Goal: Task Accomplishment & Management: Use online tool/utility

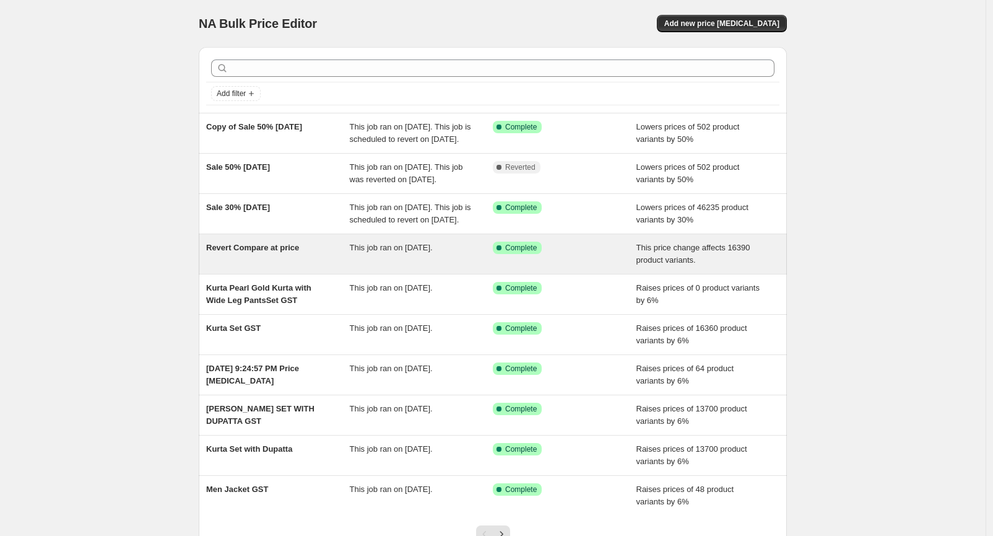
click at [302, 266] on div "Revert Compare at price" at bounding box center [278, 253] width 144 height 25
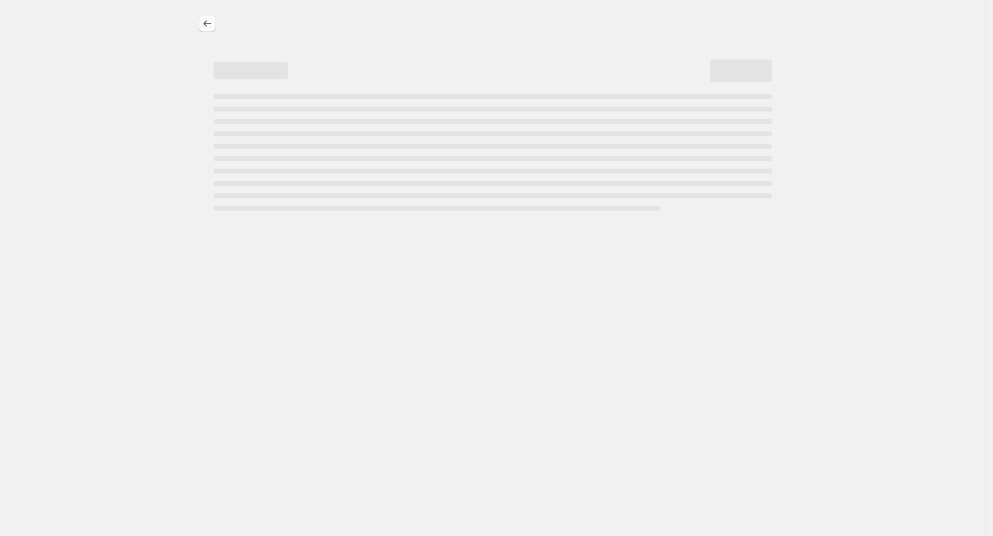
select select "ecap"
select select "remove"
select select "collection"
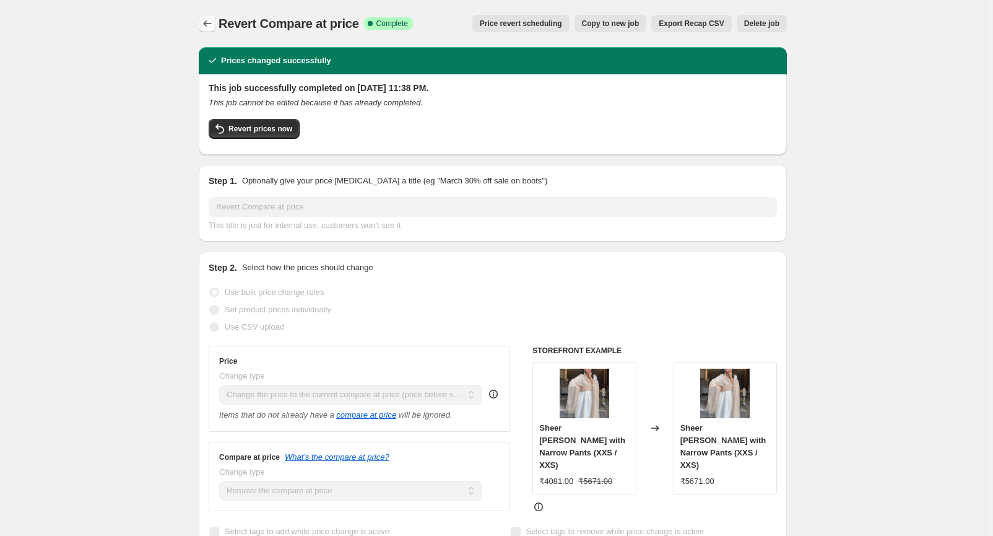
click at [212, 24] on icon "Price change jobs" at bounding box center [207, 23] width 12 height 12
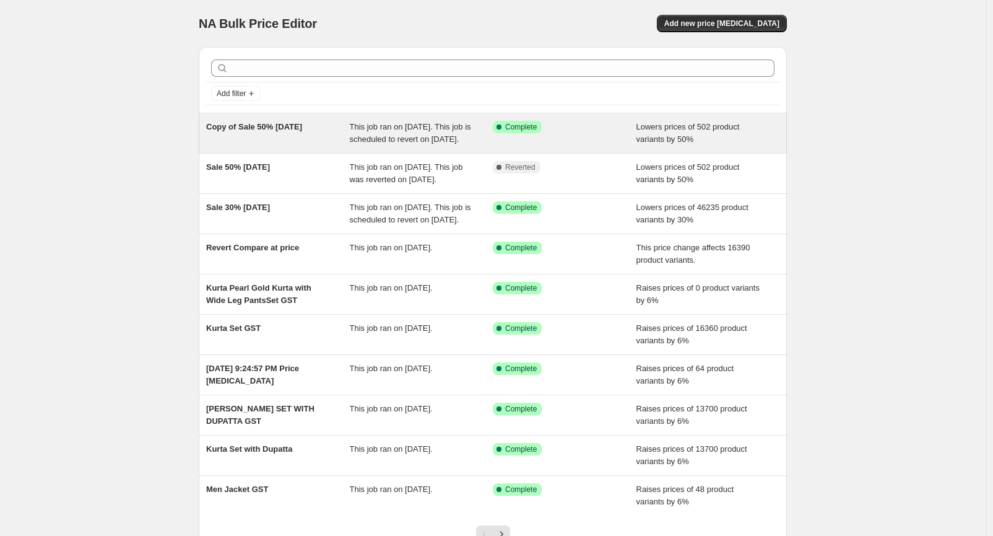
click at [401, 144] on span "This job ran on [DATE]. This job is scheduled to revert on [DATE]." at bounding box center [410, 133] width 121 height 22
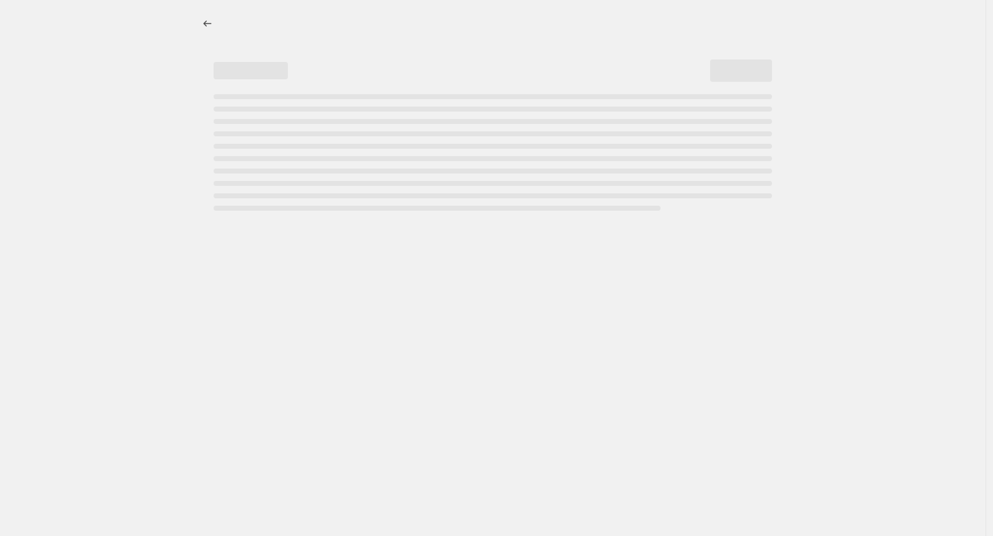
select select "percentage"
select select "tag"
